Goal: Transaction & Acquisition: Register for event/course

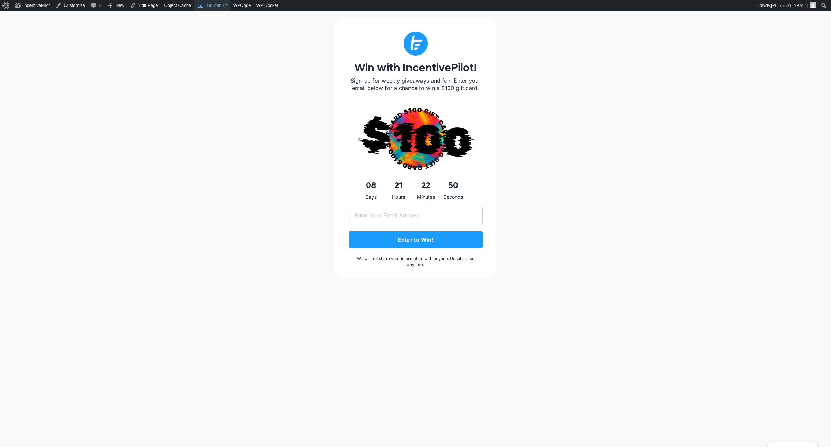
click at [219, 7] on link "Builder10 •" at bounding box center [212, 5] width 36 height 11
click at [264, 98] on div "Win with IncentivePilot! Sign-up for weekly giveaways and fun. Enter your email…" at bounding box center [415, 234] width 831 height 447
click at [162, 190] on div "Win with IncentivePilot! Sign-up for weekly giveaways and fun. Enter your email…" at bounding box center [415, 234] width 831 height 447
click at [213, 4] on link "Builder10 •" at bounding box center [212, 5] width 36 height 11
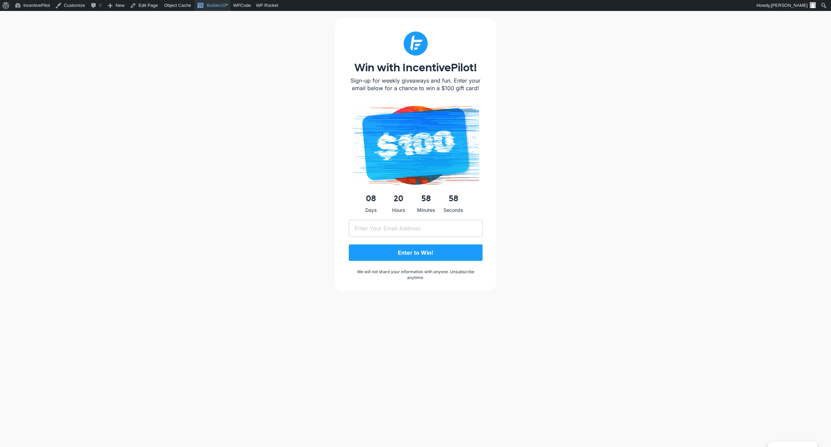
click at [207, 5] on link "Builder10 •" at bounding box center [212, 5] width 36 height 11
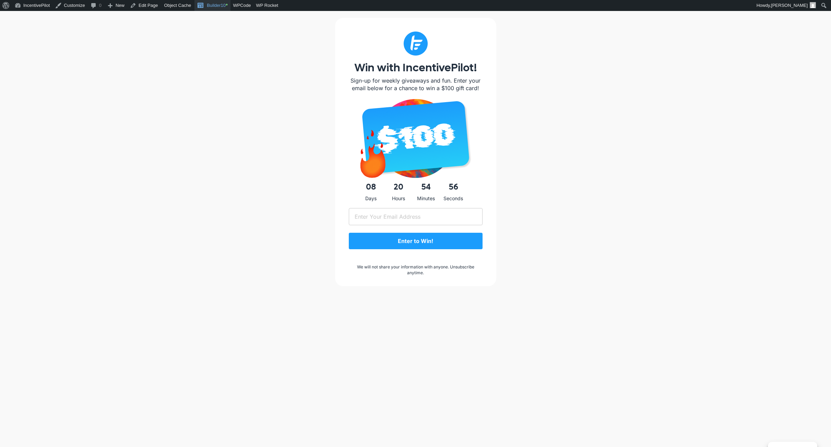
click at [219, 4] on link "Builder10 •" at bounding box center [212, 5] width 36 height 11
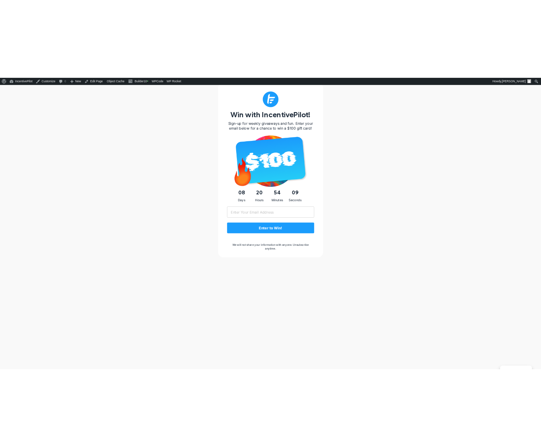
scroll to position [11, 0]
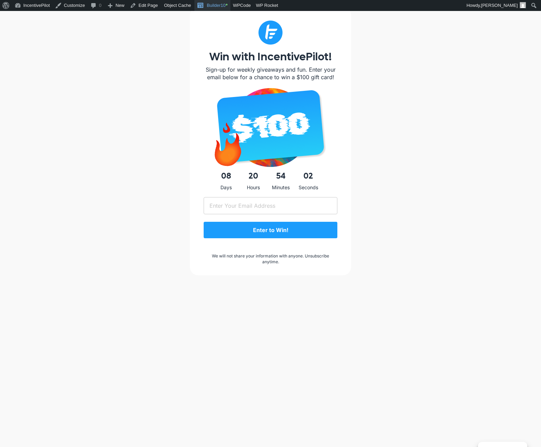
click at [210, 3] on link "Builder10 •" at bounding box center [212, 5] width 36 height 11
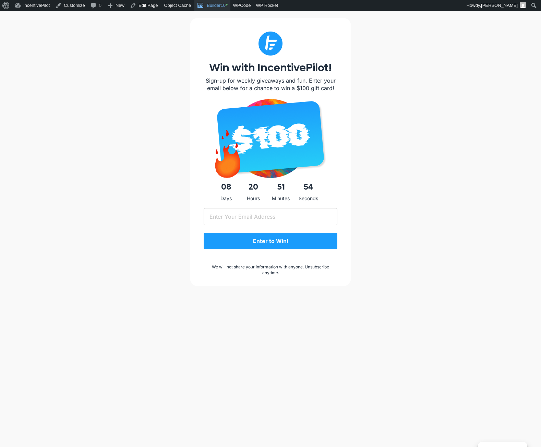
click at [214, 7] on link "Builder10 •" at bounding box center [212, 5] width 36 height 11
click at [216, 7] on link "Builder10 •" at bounding box center [212, 5] width 36 height 11
click at [214, 1] on link "Builder10 •" at bounding box center [212, 5] width 36 height 11
click at [201, 7] on span "Toolbar" at bounding box center [201, 5] width 8 height 10
click at [214, 1] on link "Builder10 •" at bounding box center [212, 5] width 36 height 11
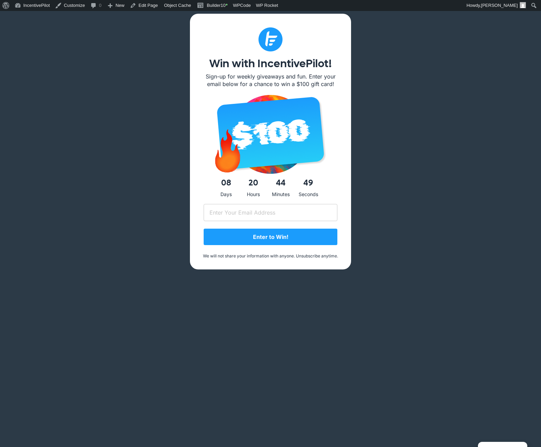
scroll to position [11, 0]
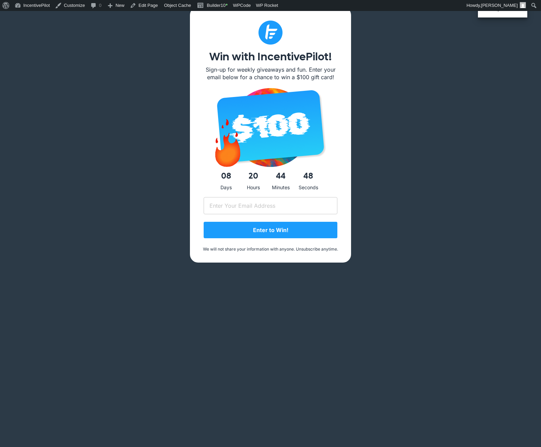
click at [505, 440] on body "Manage Consent To provide the best experiences, we use technologies like cookie…" at bounding box center [270, 223] width 541 height 447
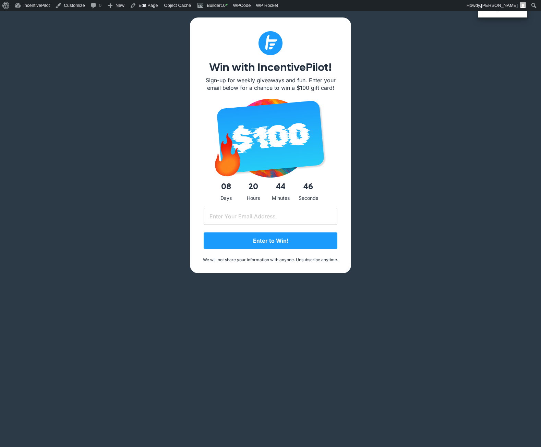
scroll to position [0, 0]
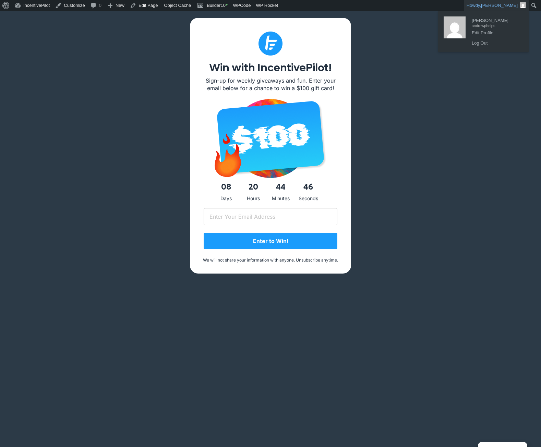
click at [494, 9] on link "Howdy, Andrew Phelps" at bounding box center [496, 5] width 64 height 11
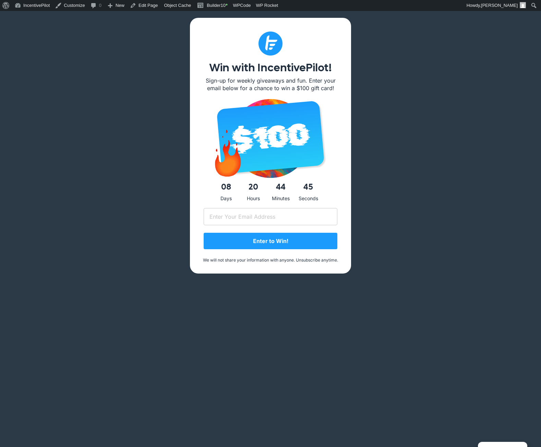
click at [398, 64] on div "Win with IncentivePilot! Sign-up for weekly giveaways and fun. Enter your email…" at bounding box center [270, 234] width 541 height 447
click at [44, 5] on link "IncentivePilot" at bounding box center [32, 5] width 40 height 11
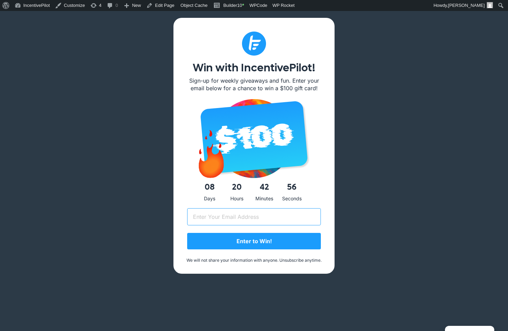
click at [247, 225] on input "Email (Required)" at bounding box center [254, 216] width 134 height 17
click at [347, 217] on div "Win with IncentivePilot! Sign-up for weekly giveaways and fun. Enter your email…" at bounding box center [254, 176] width 508 height 331
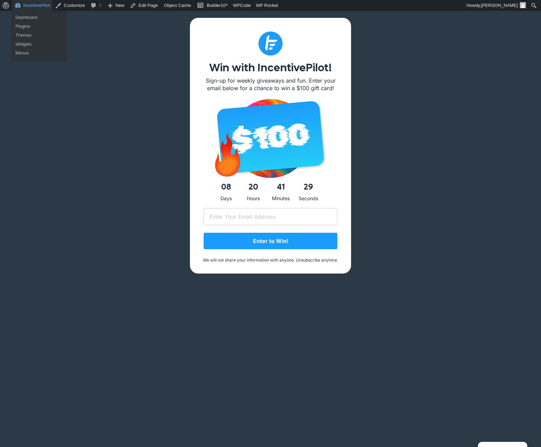
click at [48, 5] on link "IncentivePilot" at bounding box center [32, 5] width 40 height 11
click at [138, 69] on div "Win with IncentivePilot! Sign-up for weekly giveaways and fun. Enter your email…" at bounding box center [270, 234] width 541 height 447
click at [210, 9] on link "Builder10 •" at bounding box center [212, 5] width 36 height 11
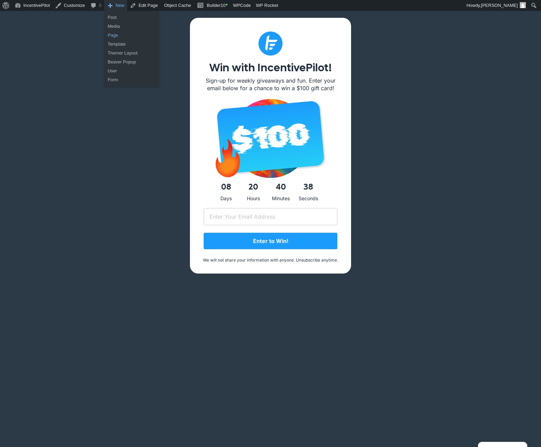
click at [115, 36] on link "Page" at bounding box center [131, 35] width 55 height 9
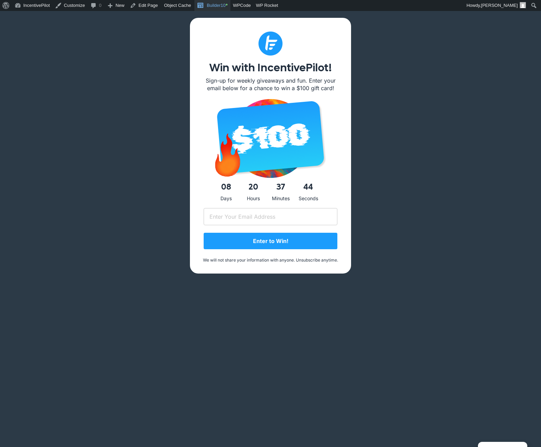
click at [197, 5] on span "Toolbar" at bounding box center [201, 5] width 8 height 10
